Goal: Information Seeking & Learning: Check status

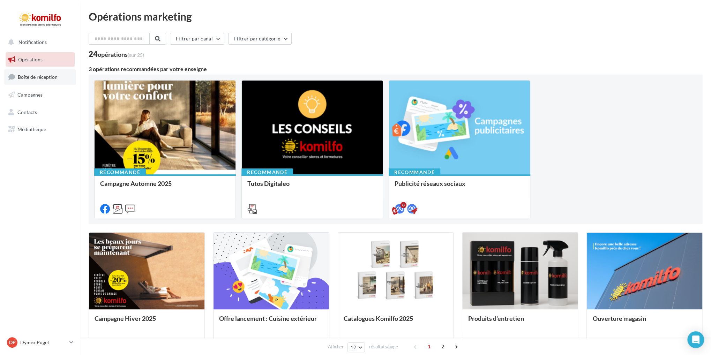
click at [45, 76] on span "Boîte de réception" at bounding box center [38, 77] width 40 height 6
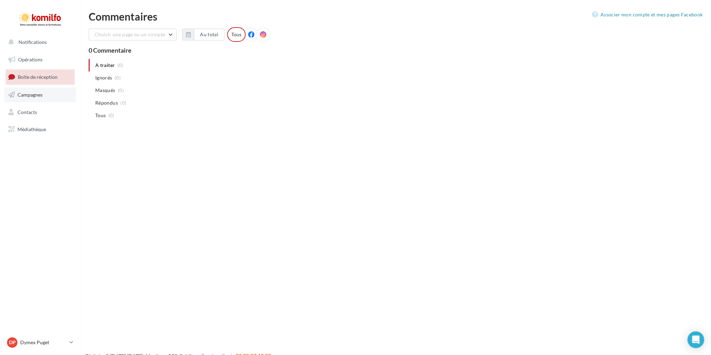
click at [20, 95] on span "Campagnes" at bounding box center [29, 95] width 25 height 6
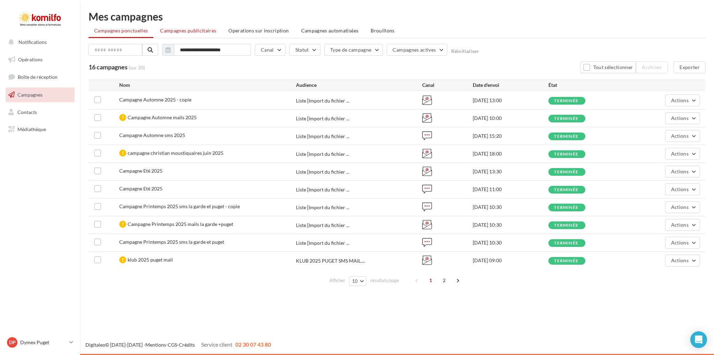
click at [194, 32] on span "Campagnes publicitaires" at bounding box center [188, 31] width 56 height 6
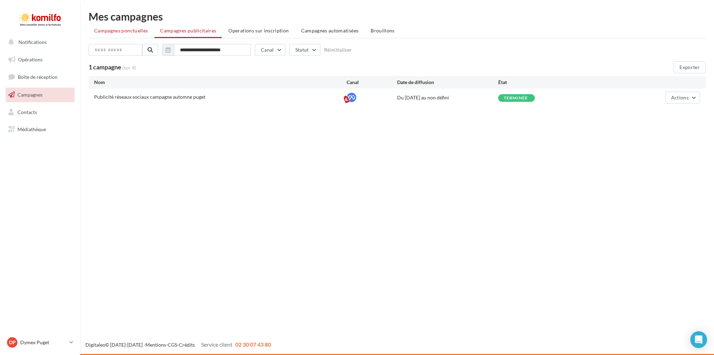
click at [131, 30] on span "Campagnes ponctuelles" at bounding box center [121, 31] width 54 height 6
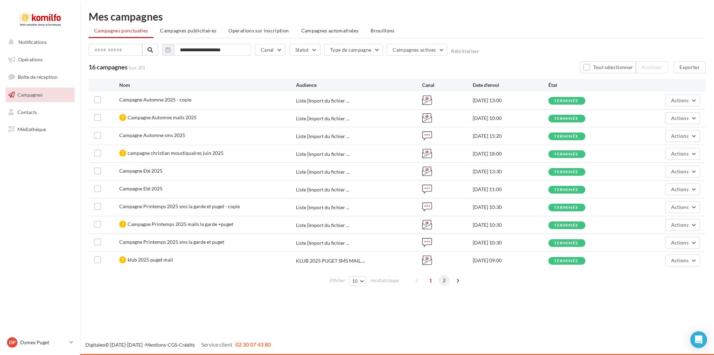
click at [448, 281] on span "2" at bounding box center [444, 280] width 11 height 11
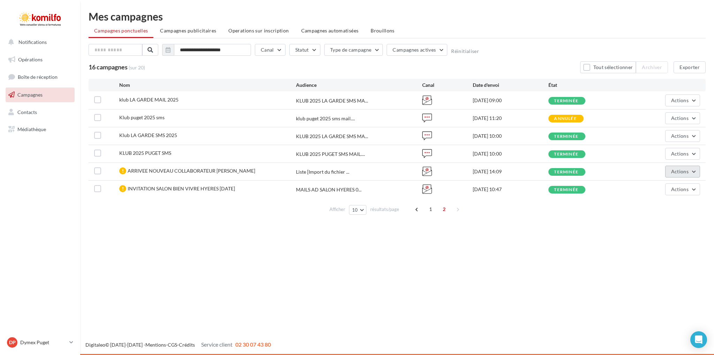
click at [680, 172] on span "Actions" at bounding box center [679, 171] width 17 height 6
drag, startPoint x: 182, startPoint y: 188, endPoint x: 187, endPoint y: 190, distance: 5.4
click at [183, 189] on span "INVITATION SALON BIEN VIVRE HYERES NOV 2024" at bounding box center [181, 189] width 107 height 6
click at [191, 191] on div "INVITATION SALON BIEN VIVRE HYERES NOV 2024" at bounding box center [181, 188] width 107 height 7
click at [271, 171] on div "ARRIVEE NOUVEAU COLLABORATEUR MR NADAUD" at bounding box center [207, 171] width 177 height 9
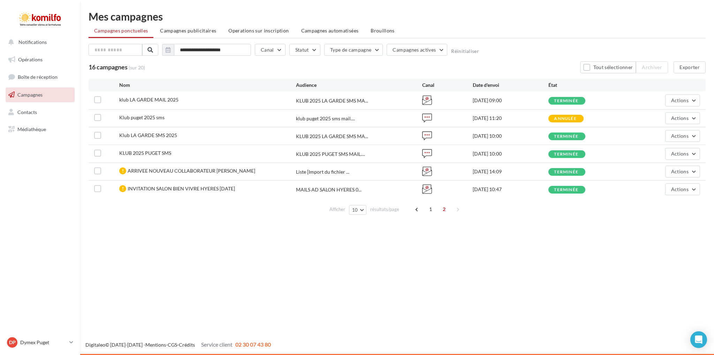
click at [510, 168] on div "20/11/2024 14:09" at bounding box center [511, 171] width 76 height 7
click at [671, 171] on span "Actions" at bounding box center [679, 171] width 17 height 6
click at [642, 186] on button "Voir les résultats" at bounding box center [653, 188] width 94 height 18
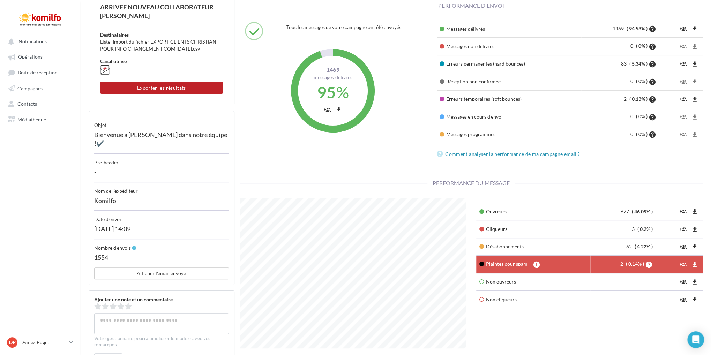
scroll to position [105, 0]
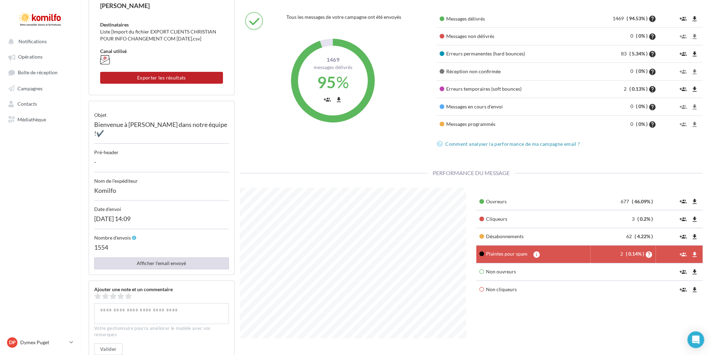
click at [171, 269] on button "Afficher l'email envoyé" at bounding box center [161, 263] width 135 height 12
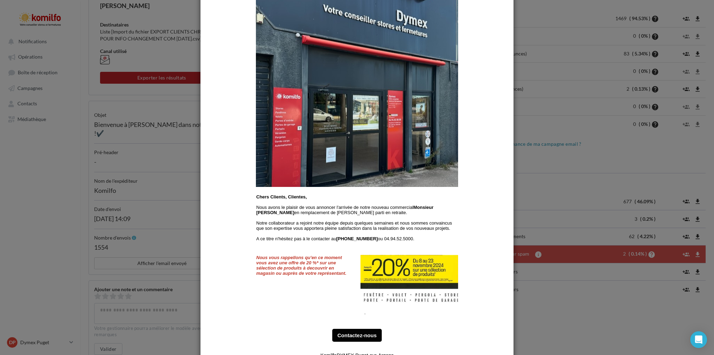
scroll to position [0, 0]
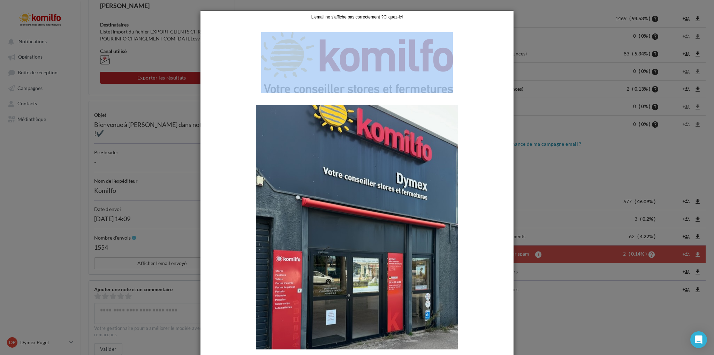
drag, startPoint x: 256, startPoint y: 34, endPoint x: 439, endPoint y: 49, distance: 183.3
click at [439, 49] on td at bounding box center [356, 62] width 209 height 78
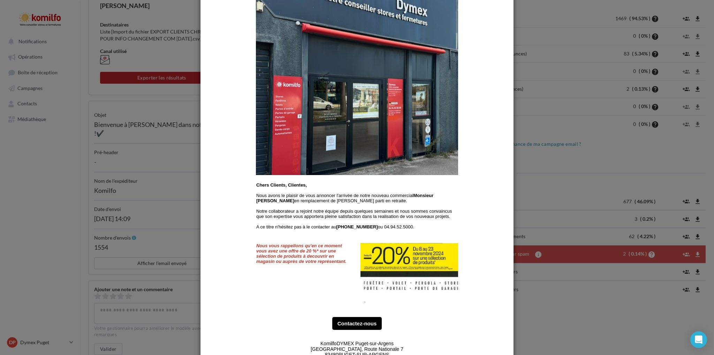
scroll to position [35, 0]
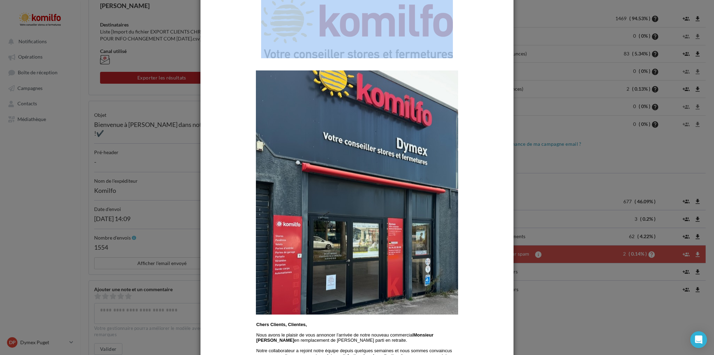
click at [304, 100] on img at bounding box center [357, 192] width 202 height 244
drag, startPoint x: 257, startPoint y: 64, endPoint x: 498, endPoint y: 98, distance: 243.4
click at [498, 98] on center "L'email ne s'affiche pas correctement ? Cliquez-ici Chers Clients, Clientes, No…" at bounding box center [357, 303] width 313 height 654
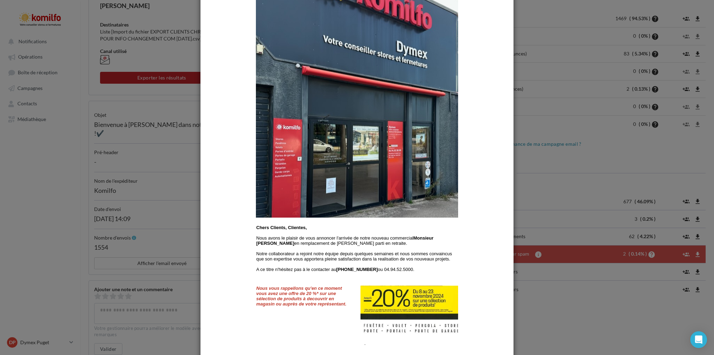
scroll to position [244, 0]
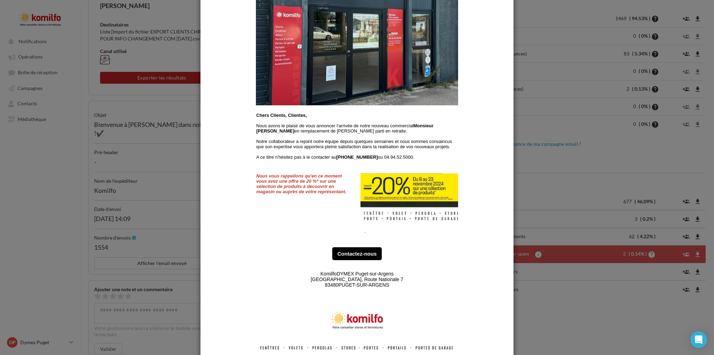
click at [251, 114] on center "L'email ne s'affiche pas correctement ? Cliquez-ici Chers Clients, Clientes, No…" at bounding box center [357, 94] width 313 height 654
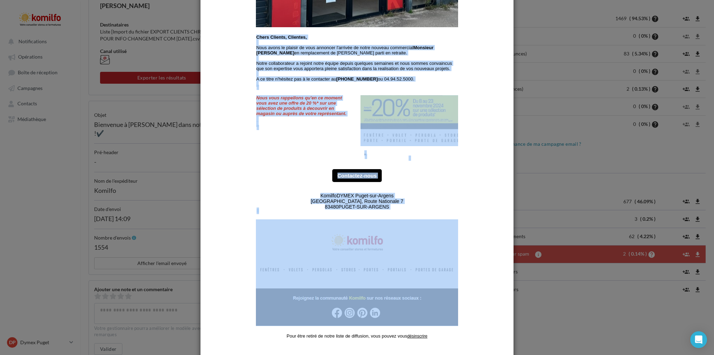
scroll to position [346, 0]
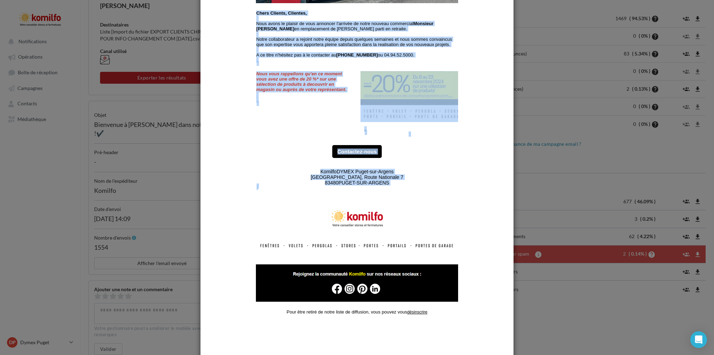
drag, startPoint x: 255, startPoint y: 12, endPoint x: 403, endPoint y: 214, distance: 250.5
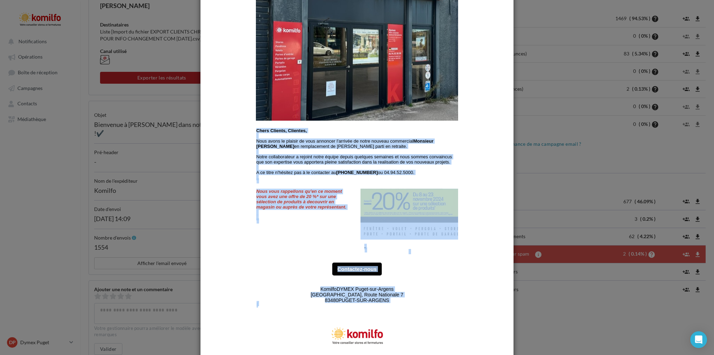
scroll to position [137, 0]
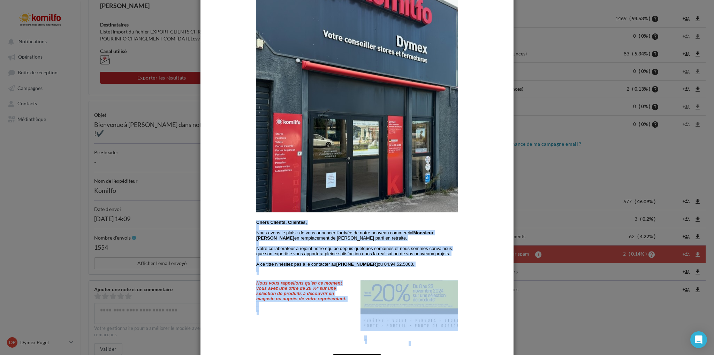
click at [363, 125] on img at bounding box center [357, 90] width 202 height 244
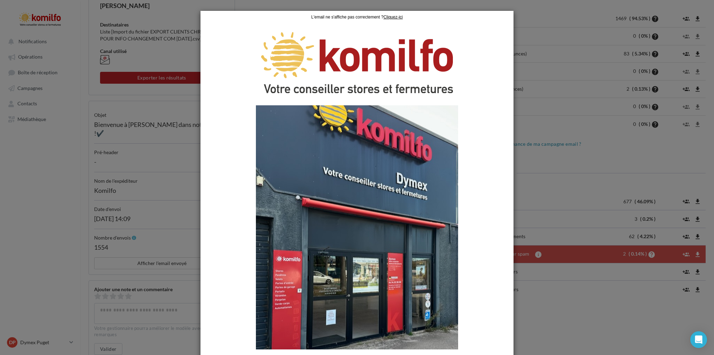
click at [271, 33] on td at bounding box center [356, 62] width 209 height 78
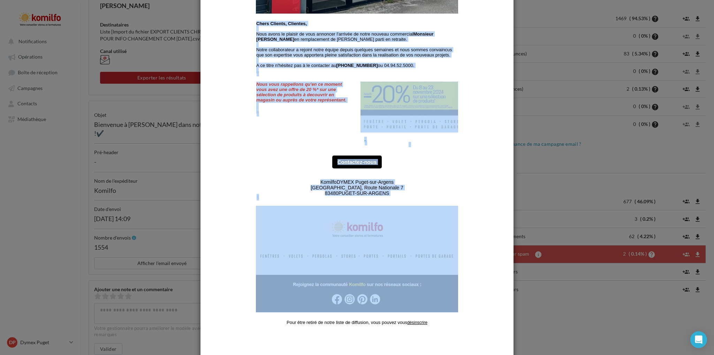
scroll to position [372, 0]
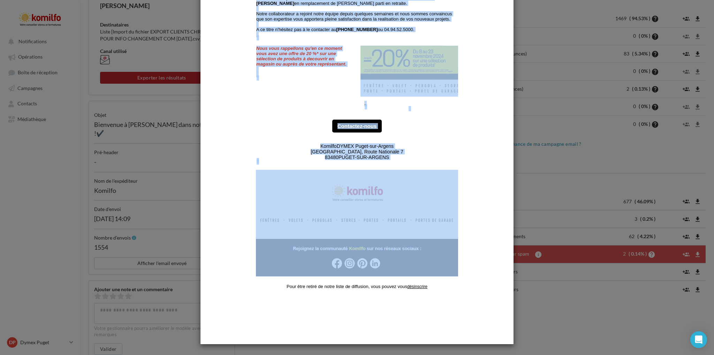
drag, startPoint x: 248, startPoint y: -14, endPoint x: 398, endPoint y: 263, distance: 314.9
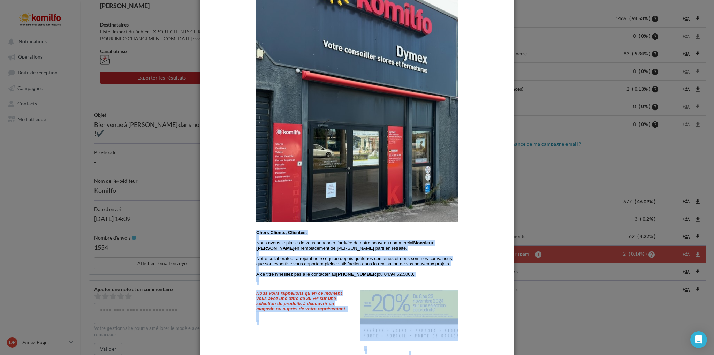
scroll to position [197, 0]
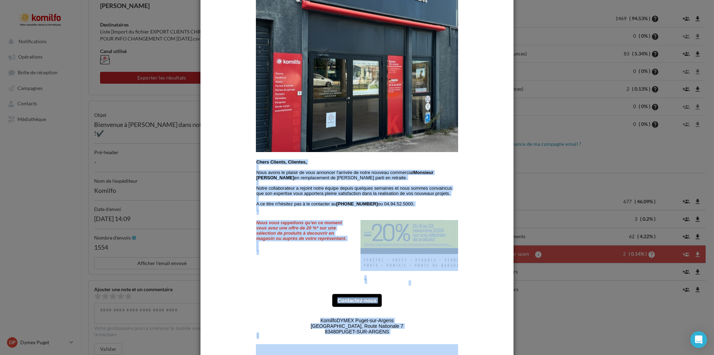
copy div "Chers Clients, Clientes, Nous avons le plaisir de vous annoncer l'arrivée de no…"
click at [488, 173] on center "L'email ne s'affiche pas correctement ? Cliquez-ici Chers Clients, Clientes, No…" at bounding box center [357, 140] width 313 height 654
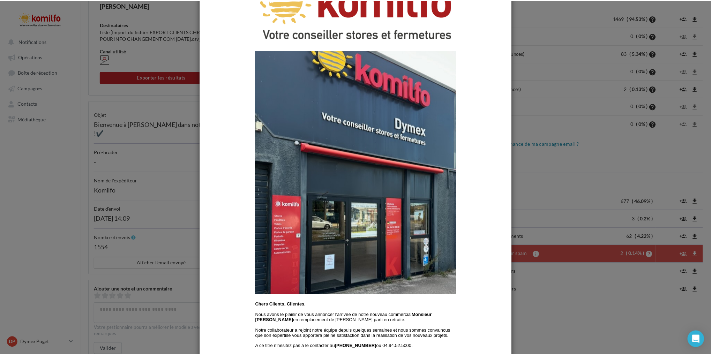
scroll to position [0, 0]
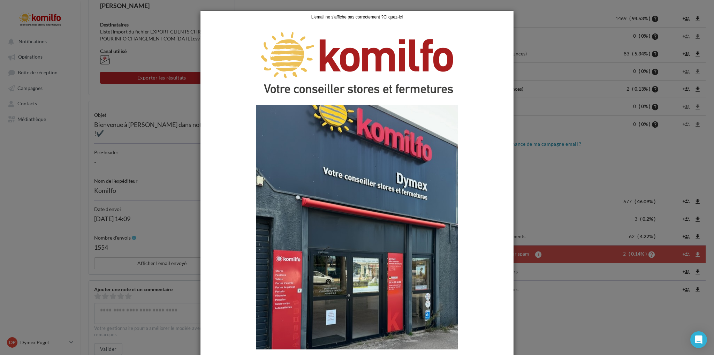
click at [552, 197] on div at bounding box center [357, 177] width 714 height 355
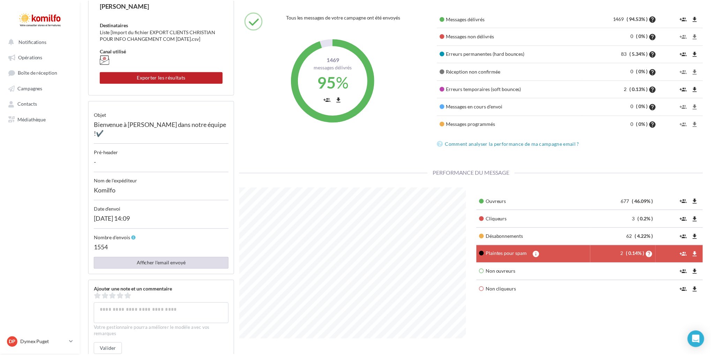
scroll to position [348552, 348466]
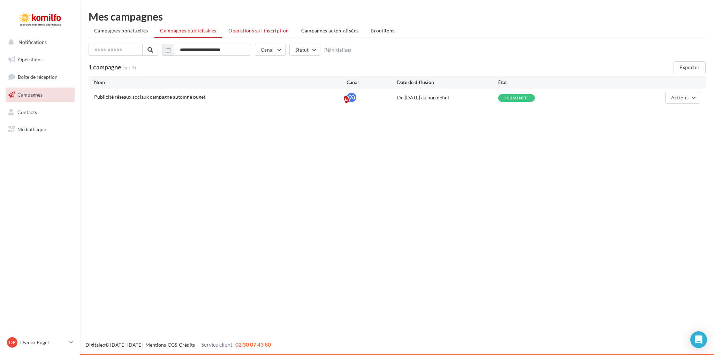
click at [270, 31] on span "Operations sur inscription" at bounding box center [258, 31] width 60 height 6
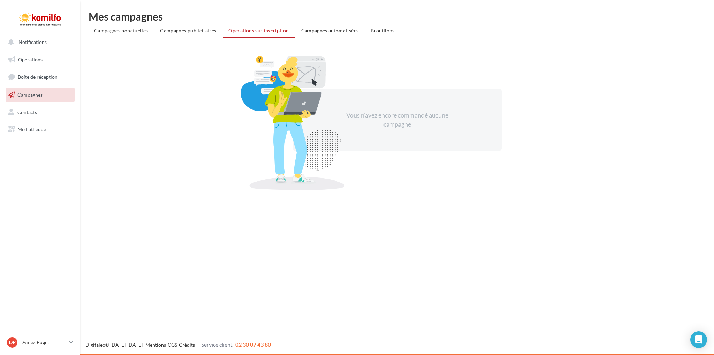
click at [349, 36] on li "Campagnes automatisées" at bounding box center [330, 30] width 69 height 13
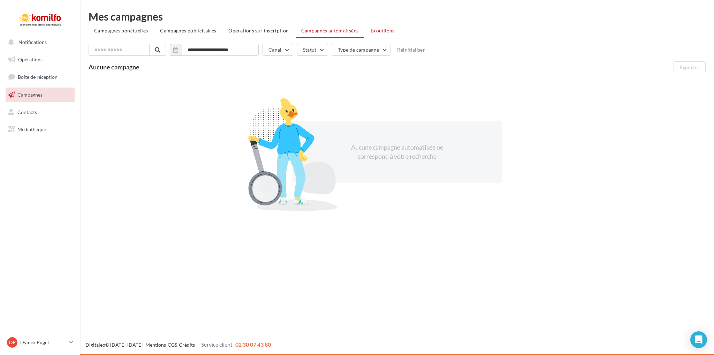
click at [400, 34] on li "Brouillons" at bounding box center [382, 30] width 35 height 13
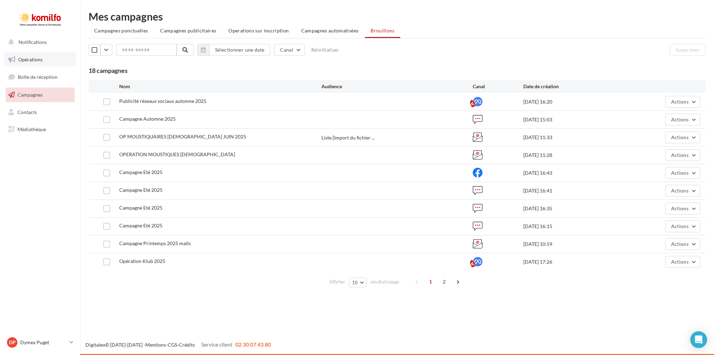
click at [30, 60] on span "Opérations" at bounding box center [30, 59] width 24 height 6
